Goal: Task Accomplishment & Management: Use online tool/utility

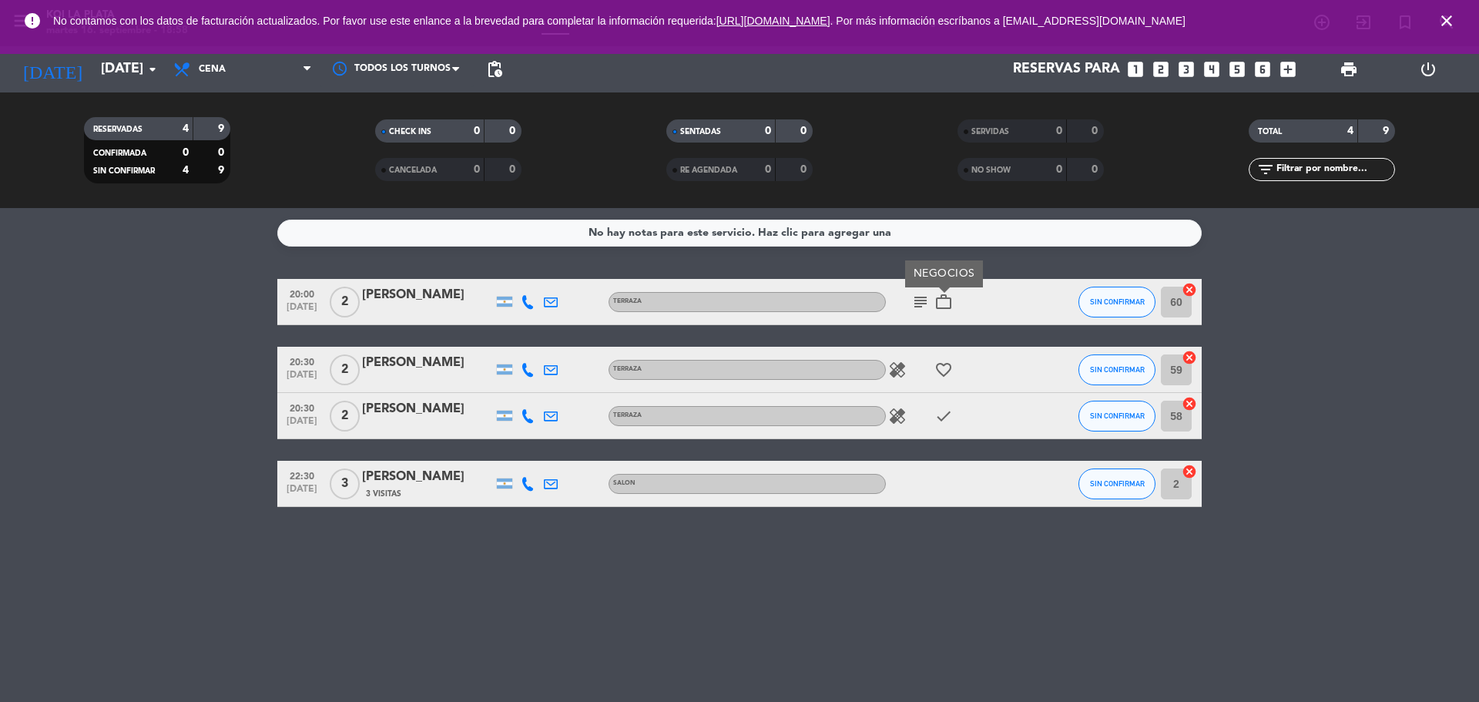
click at [2, 323] on bookings-row "20:00 [DATE] 2 [PERSON_NAME] subject work_outline NEGOCIOS SIN CONFIRMAR 60 can…" at bounding box center [739, 393] width 1479 height 228
click at [18, 307] on bookings-row "20:00 [DATE] 2 [PERSON_NAME] subject work_outline SIN CONFIRMAR 60 cancel 20:30…" at bounding box center [739, 393] width 1479 height 228
click at [893, 367] on icon "healing" at bounding box center [897, 369] width 18 height 18
click at [1120, 301] on span "SIN CONFIRMAR" at bounding box center [1117, 301] width 55 height 8
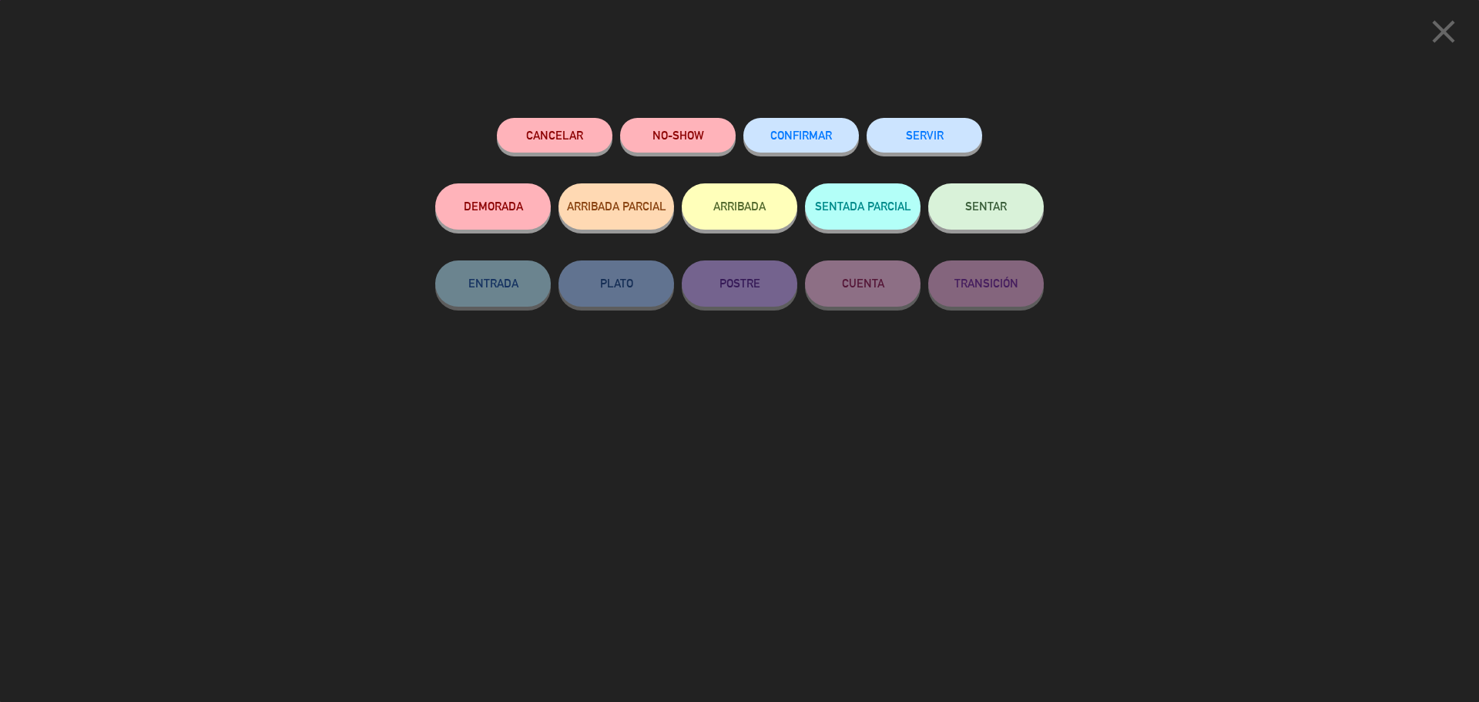
click at [1002, 212] on span "SENTAR" at bounding box center [986, 205] width 42 height 13
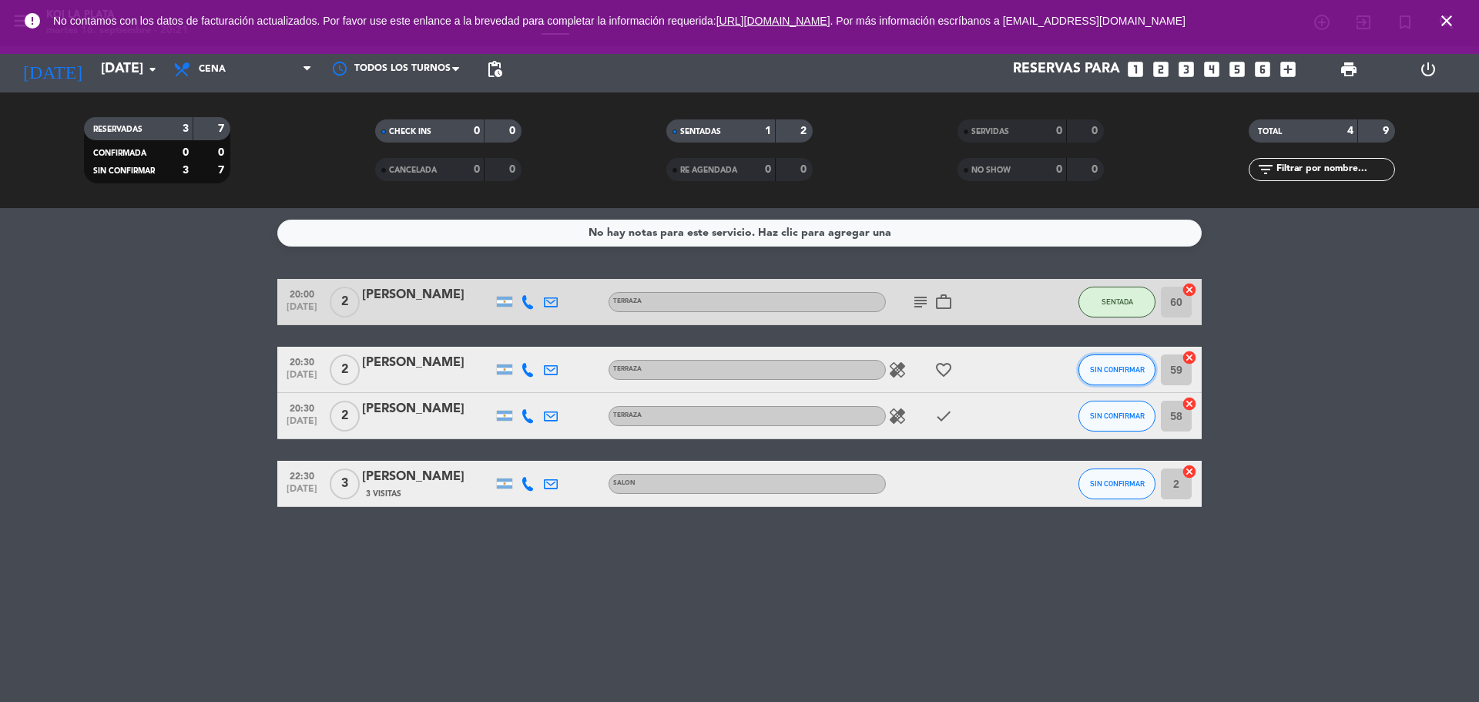
click at [1121, 377] on button "SIN CONFIRMAR" at bounding box center [1116, 369] width 77 height 31
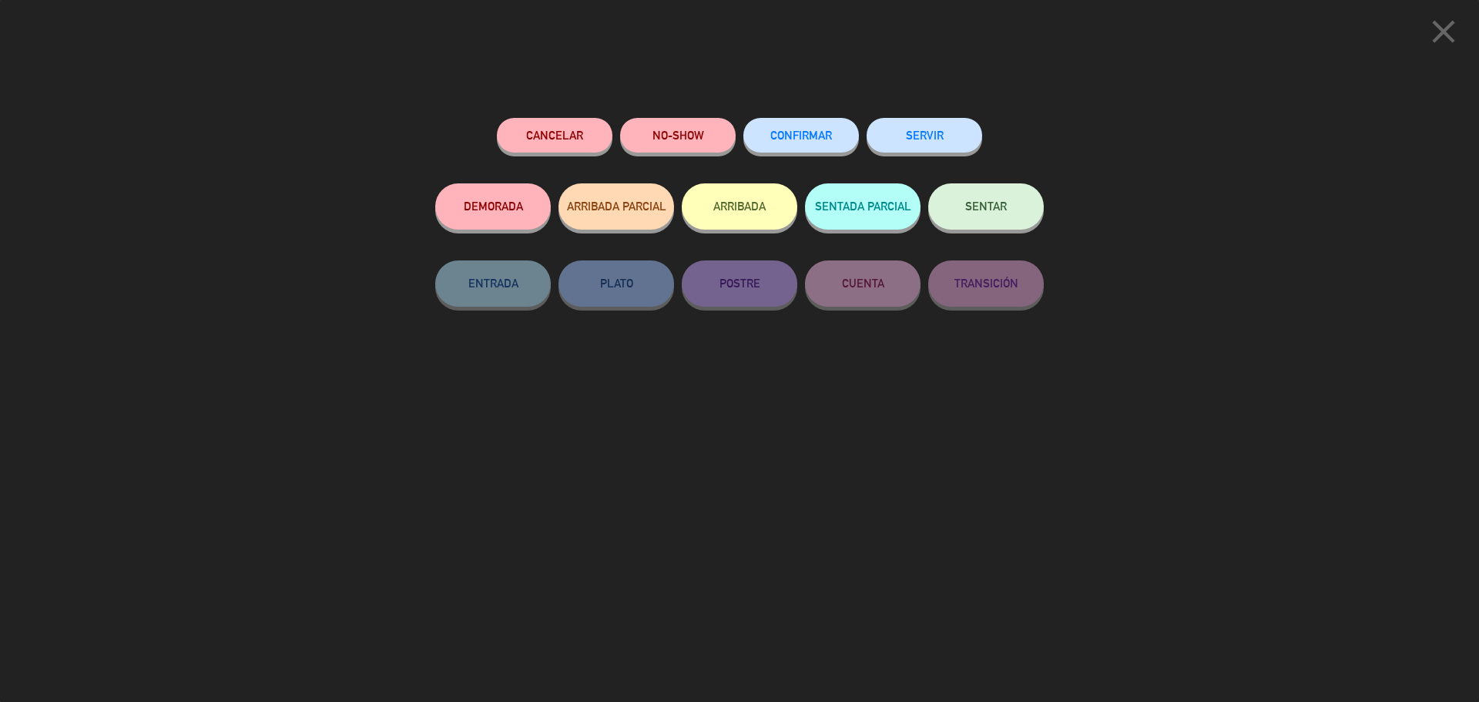
click at [1002, 227] on button "SENTAR" at bounding box center [986, 206] width 116 height 46
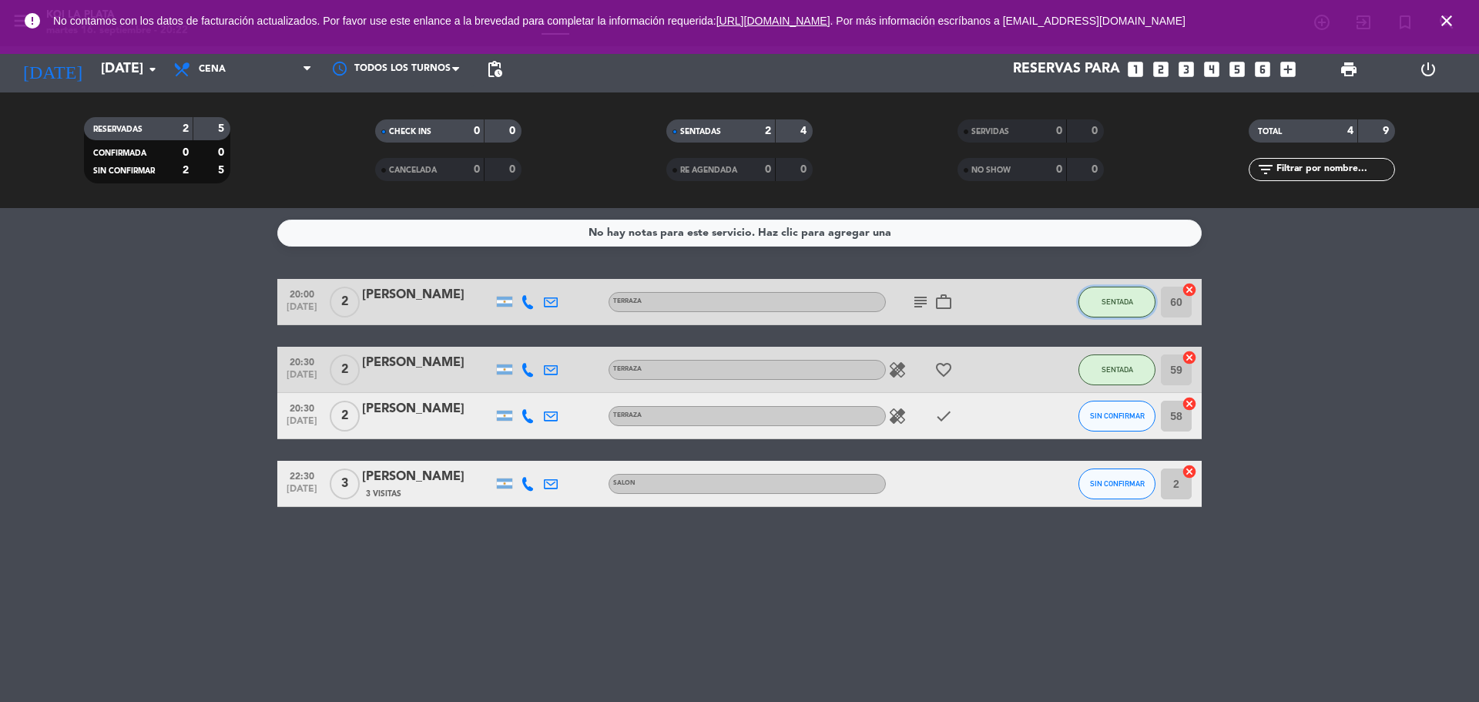
click at [1120, 305] on span "SENTADA" at bounding box center [1117, 301] width 32 height 8
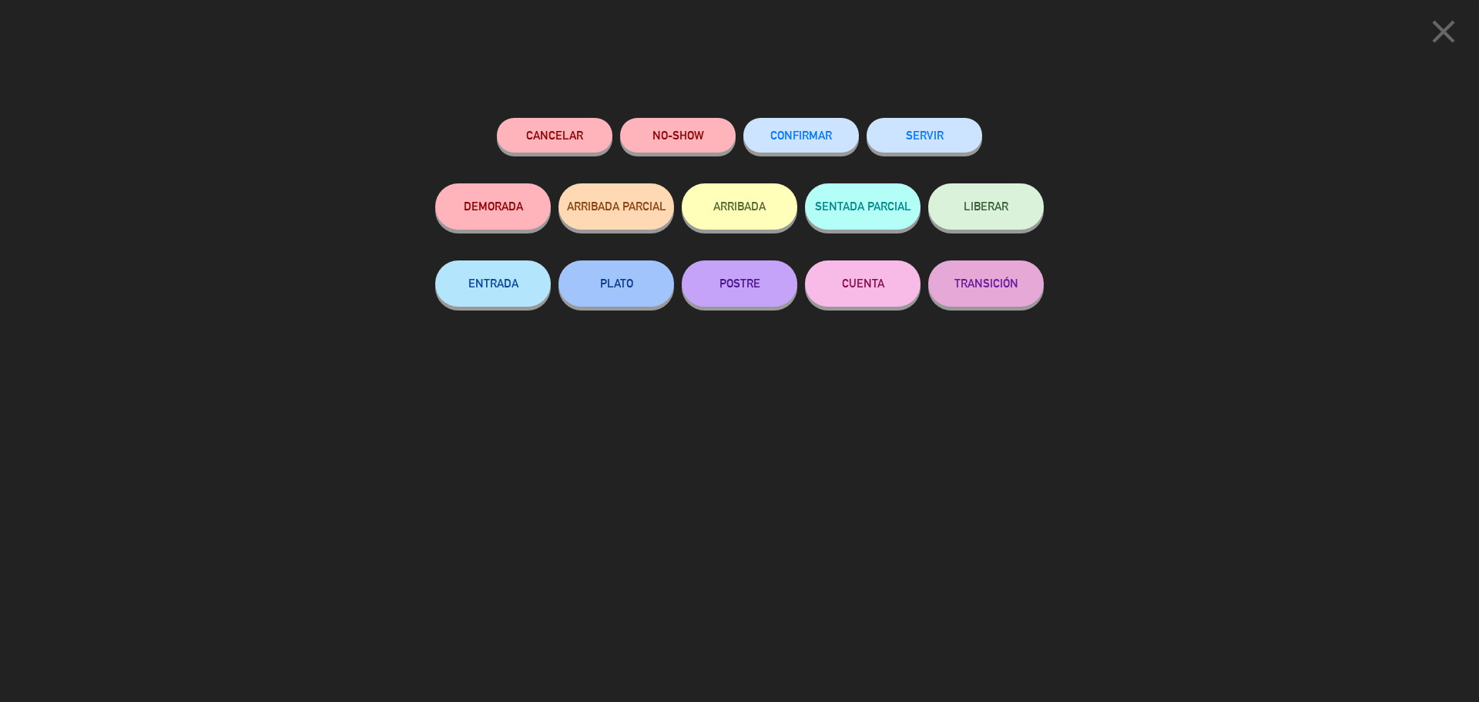
click at [980, 203] on span "LIBERAR" at bounding box center [986, 205] width 45 height 13
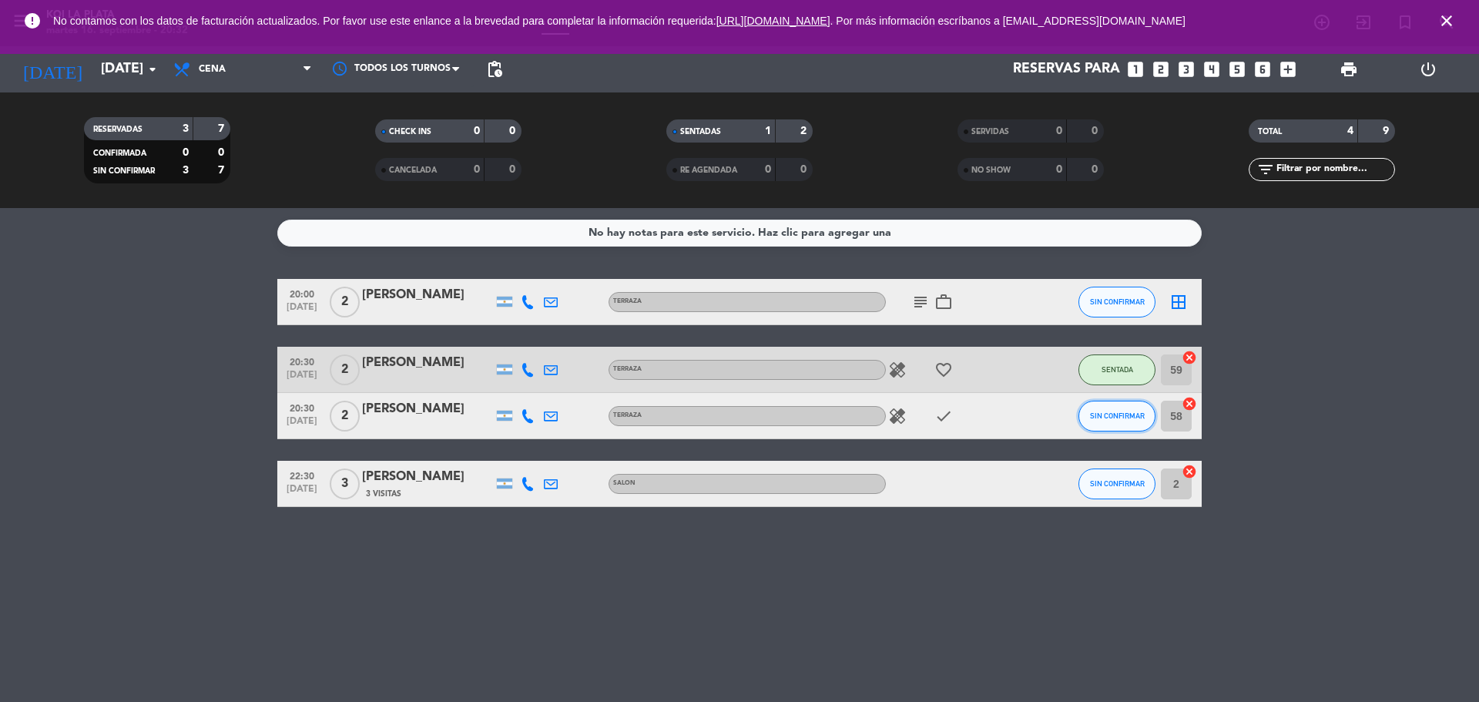
click at [1116, 402] on button "SIN CONFIRMAR" at bounding box center [1116, 416] width 77 height 31
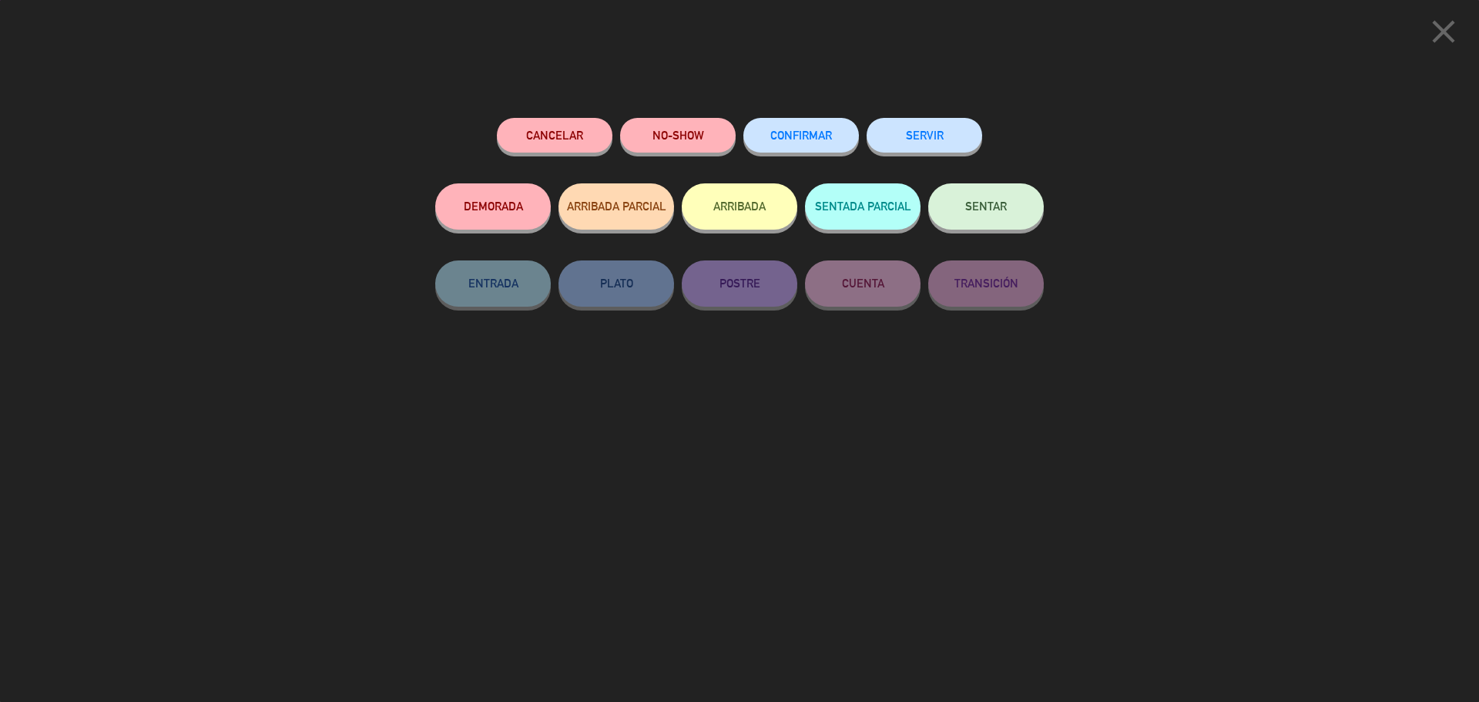
click at [985, 196] on button "SENTAR" at bounding box center [986, 206] width 116 height 46
